Goal: Information Seeking & Learning: Learn about a topic

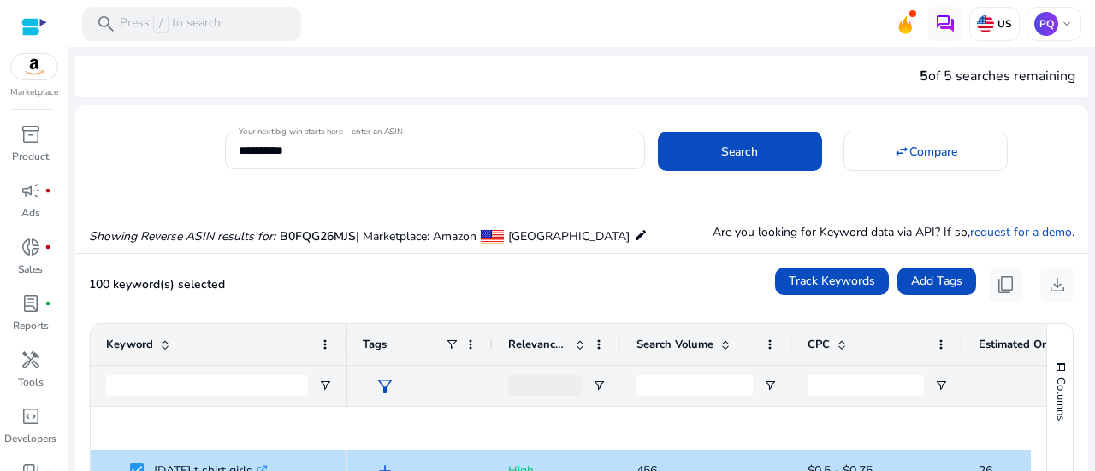
scroll to position [4051, 0]
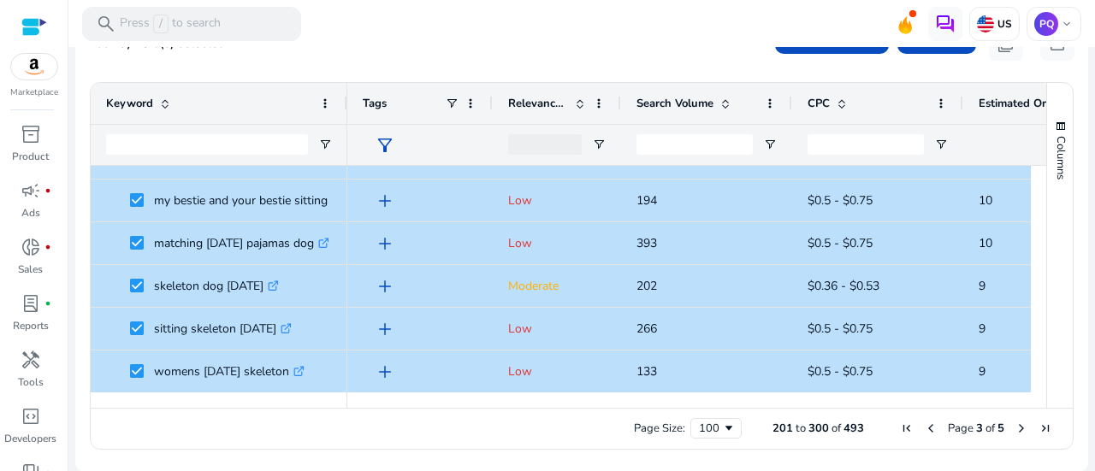
click at [926, 428] on span "Previous Page" at bounding box center [931, 429] width 14 height 14
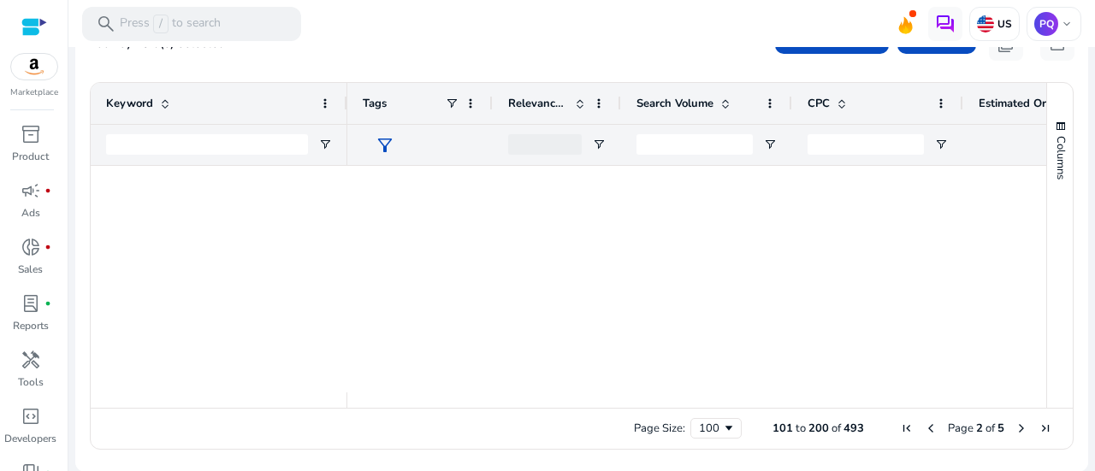
scroll to position [0, 0]
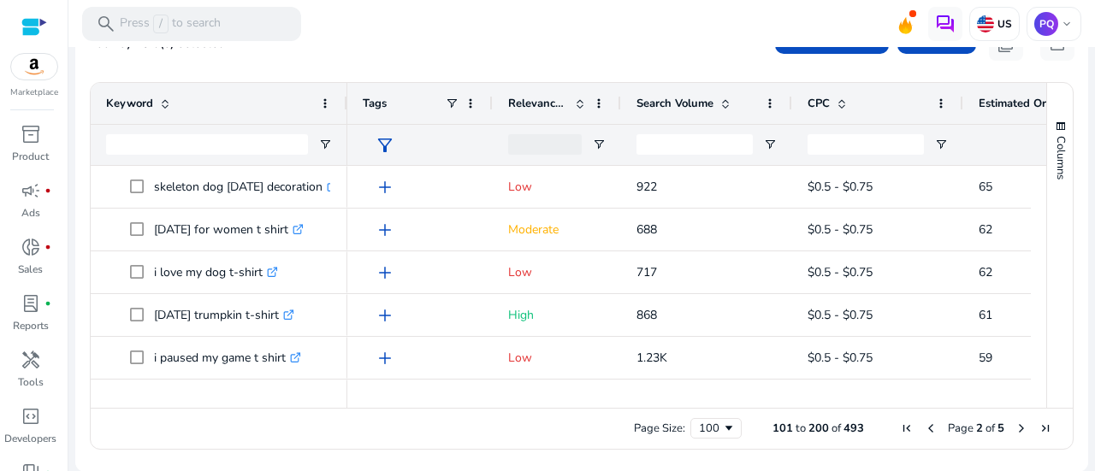
click at [924, 428] on span "Previous Page" at bounding box center [931, 429] width 14 height 14
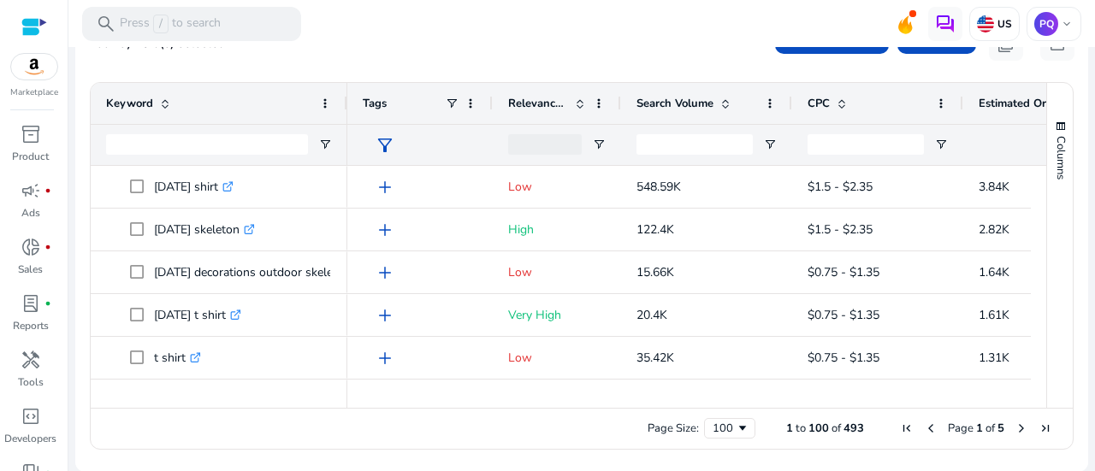
click at [996, 107] on span "Estimated Orders/Month" at bounding box center [1030, 103] width 103 height 15
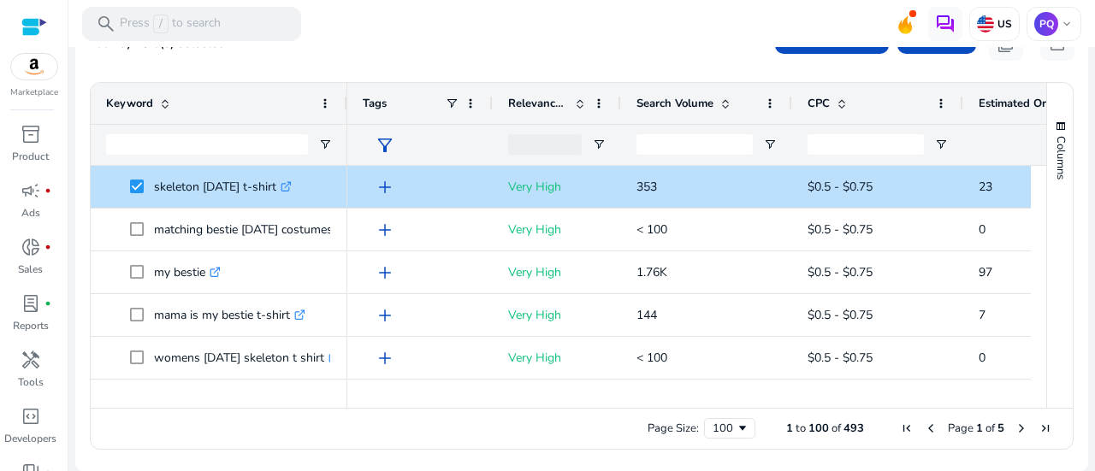
click at [996, 107] on span "Estimated Orders/Month" at bounding box center [1030, 103] width 103 height 15
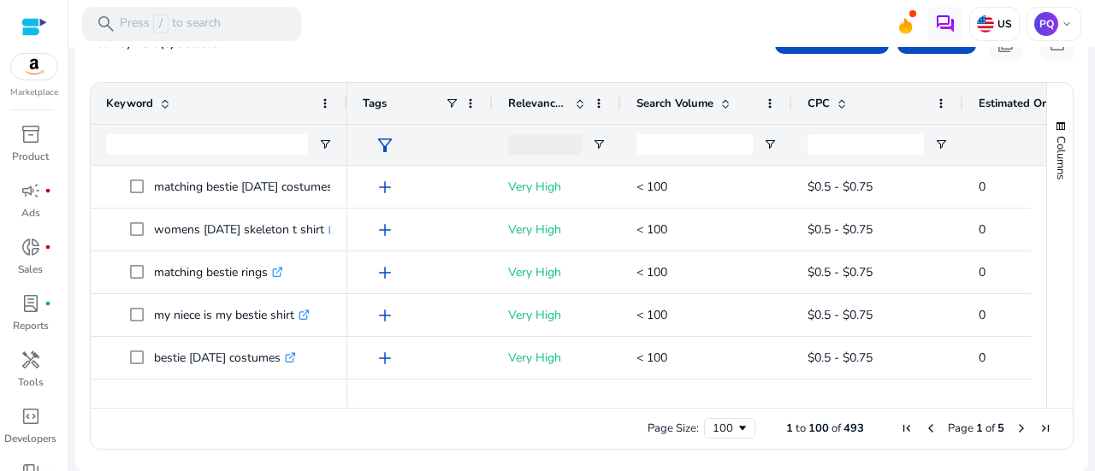
click at [996, 107] on span "Estimated Orders/Month" at bounding box center [1030, 103] width 103 height 15
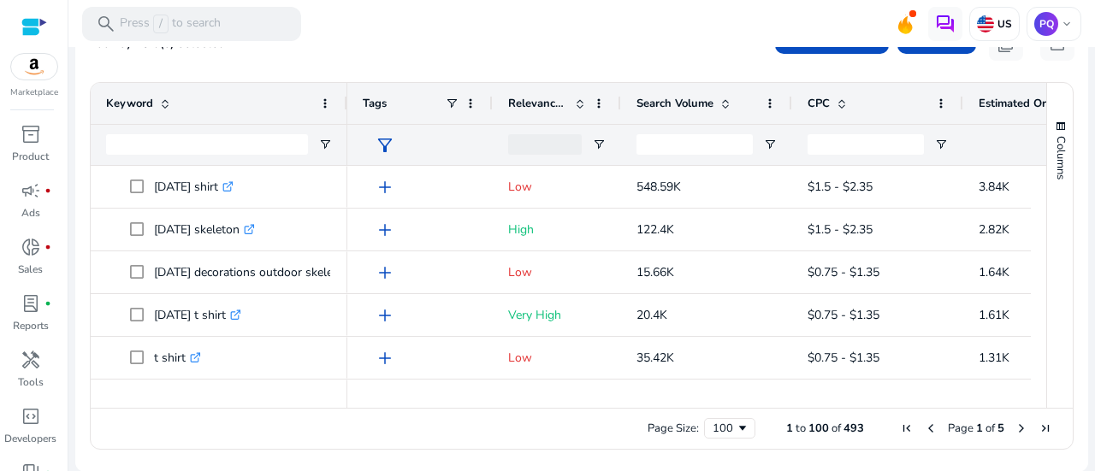
click at [834, 95] on div "CPC" at bounding box center [869, 103] width 122 height 33
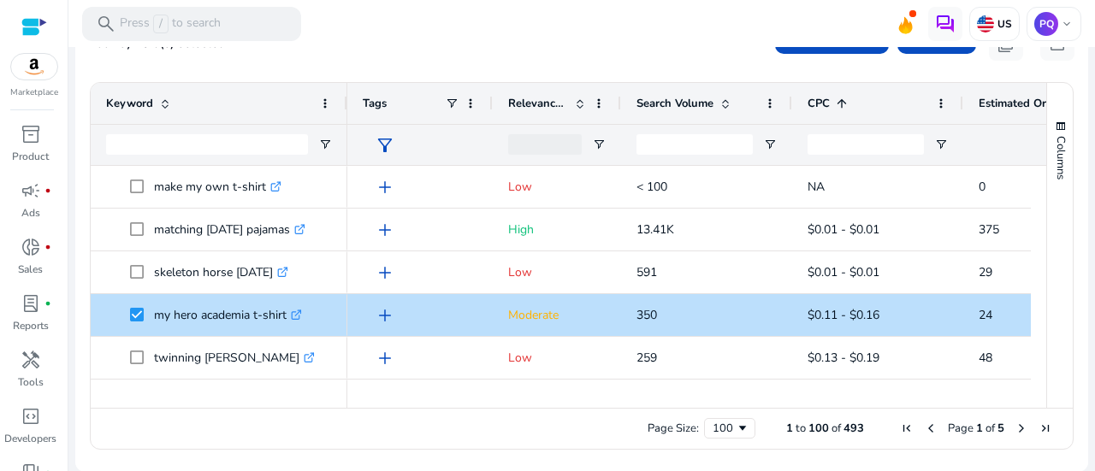
click at [685, 78] on ag-grid-angular "Press ENTER to sort. Press ALT DOWN to open column menu. Press CTRL ENTER to op…" at bounding box center [581, 266] width 1011 height 385
click at [680, 90] on div "Search Volume" at bounding box center [698, 103] width 122 height 33
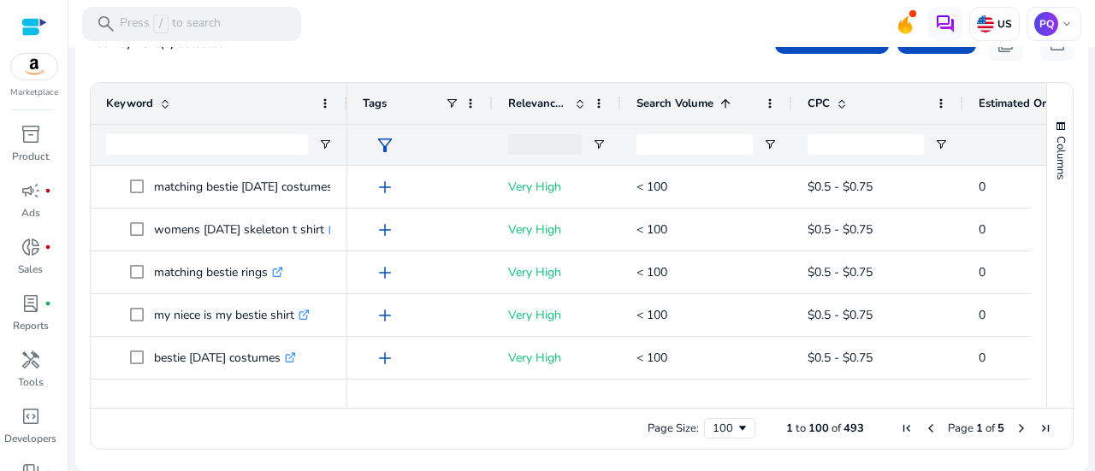
click at [680, 90] on div "Search Volume 1" at bounding box center [698, 103] width 122 height 33
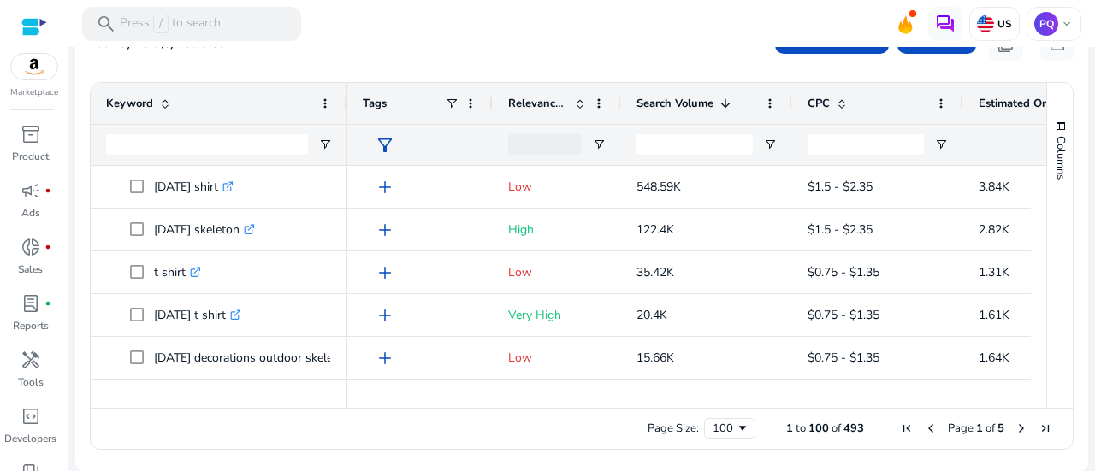
drag, startPoint x: 1041, startPoint y: 169, endPoint x: 1037, endPoint y: 203, distance: 33.6
click at [1037, 203] on div "Keyword Tags Relevance Score 1" at bounding box center [582, 245] width 982 height 325
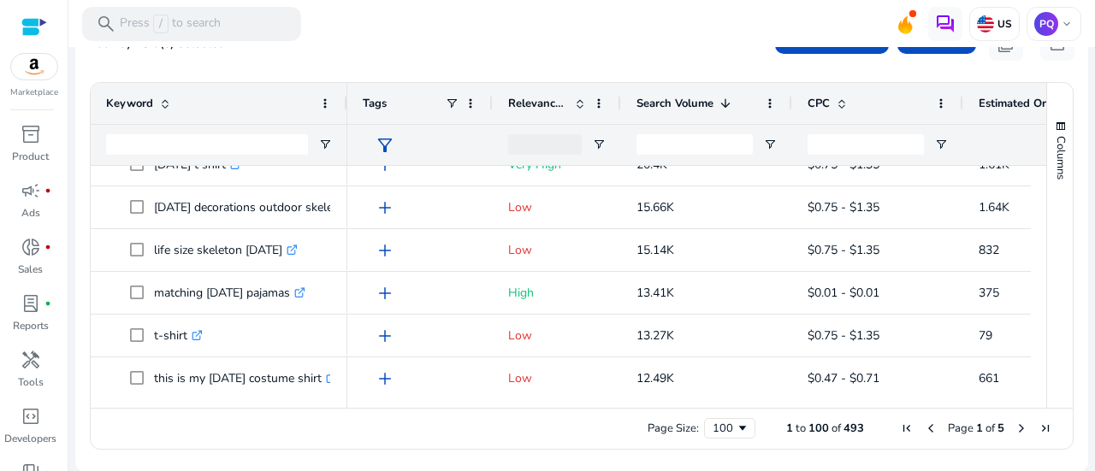
scroll to position [162, 0]
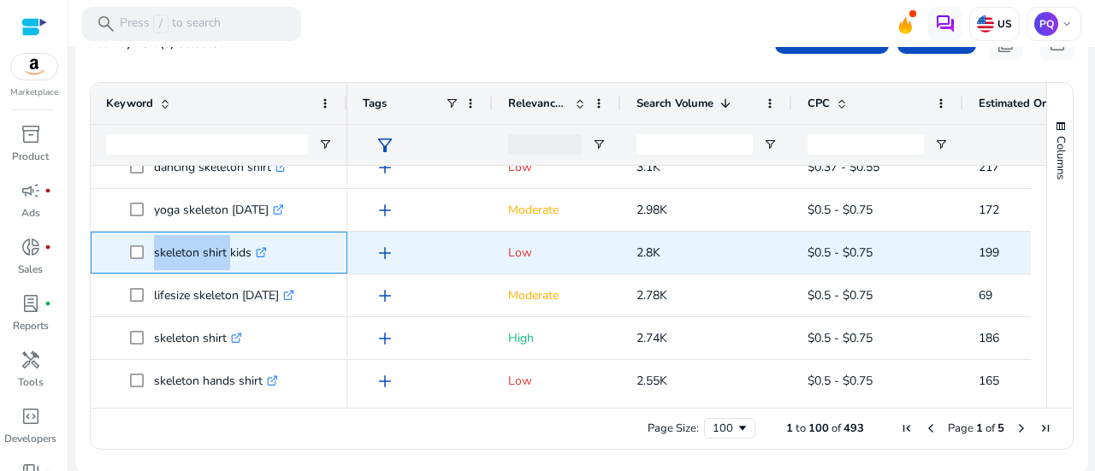
drag, startPoint x: 151, startPoint y: 246, endPoint x: 226, endPoint y: 254, distance: 75.8
click at [226, 254] on span "skeleton shirt kids .st0{fill:#2c8af8}" at bounding box center [231, 252] width 202 height 35
copy span "skeleton shirt"
